Goal: Navigation & Orientation: Understand site structure

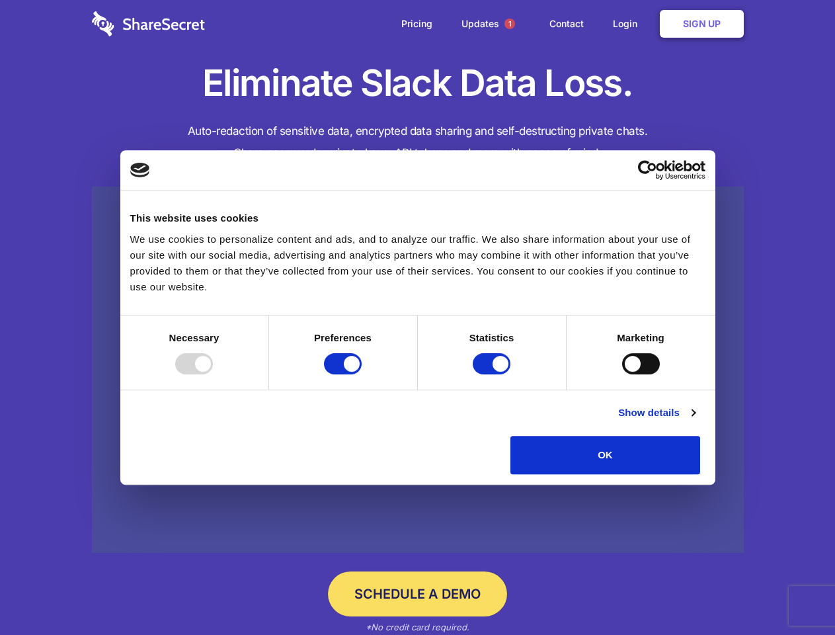
click at [213, 374] on div at bounding box center [194, 363] width 38 height 21
click at [362, 374] on input "Preferences" at bounding box center [343, 363] width 38 height 21
checkbox input "false"
click at [493, 374] on input "Statistics" at bounding box center [492, 363] width 38 height 21
checkbox input "false"
